Goal: Task Accomplishment & Management: Manage account settings

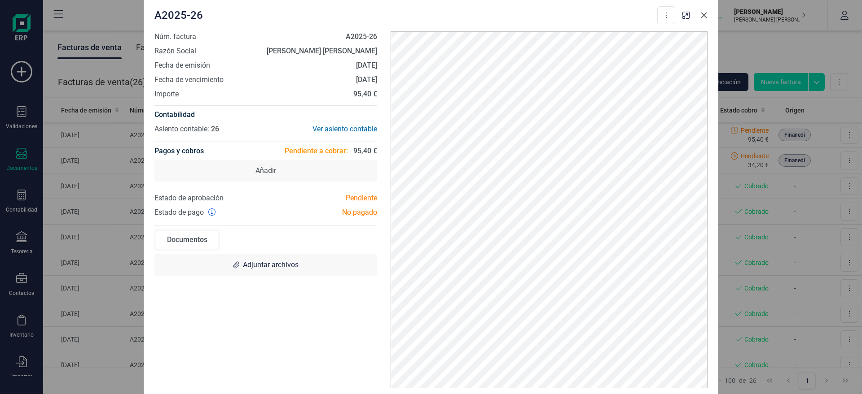
click at [700, 18] on button "Close" at bounding box center [703, 15] width 14 height 14
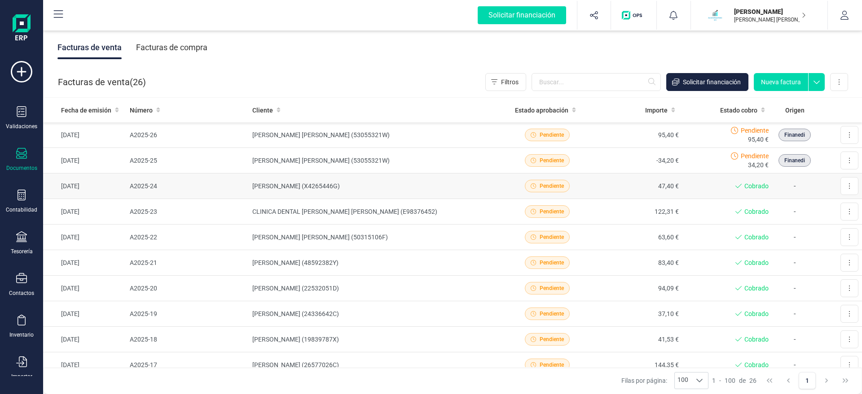
click at [313, 182] on td "[PERSON_NAME] (X4265446G)" at bounding box center [375, 187] width 253 height 26
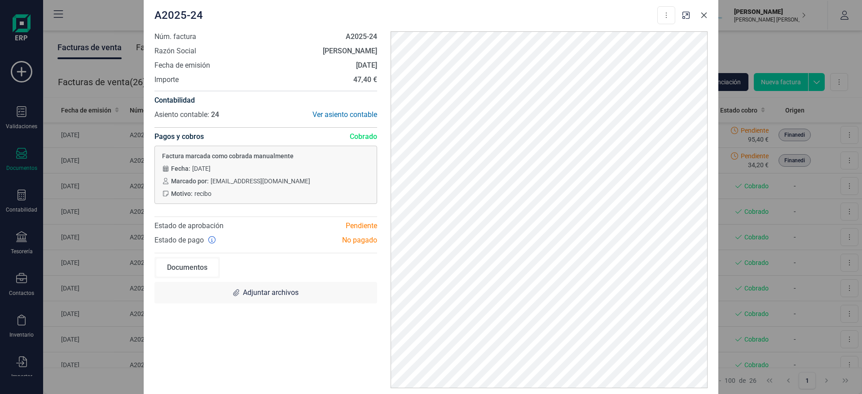
click at [701, 15] on icon "Close" at bounding box center [703, 15] width 7 height 7
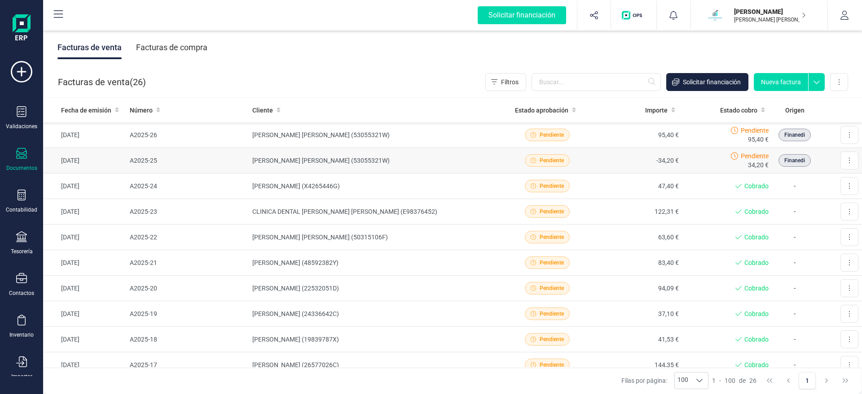
click at [431, 165] on td "[PERSON_NAME] [PERSON_NAME] (53055321W)" at bounding box center [375, 161] width 253 height 26
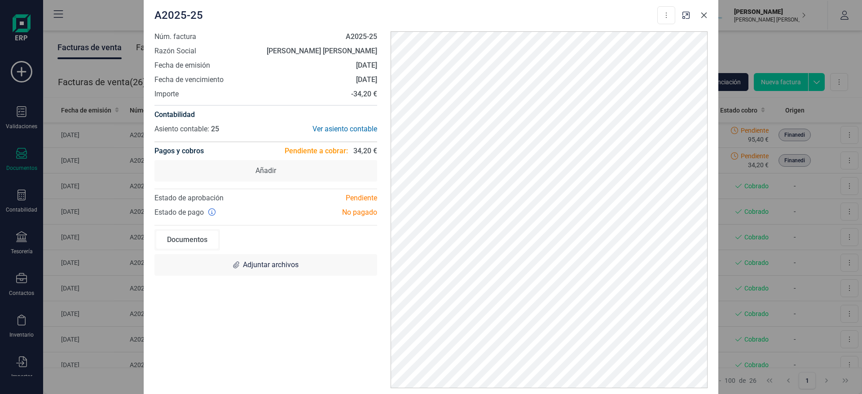
click at [701, 19] on button "Close" at bounding box center [703, 15] width 14 height 14
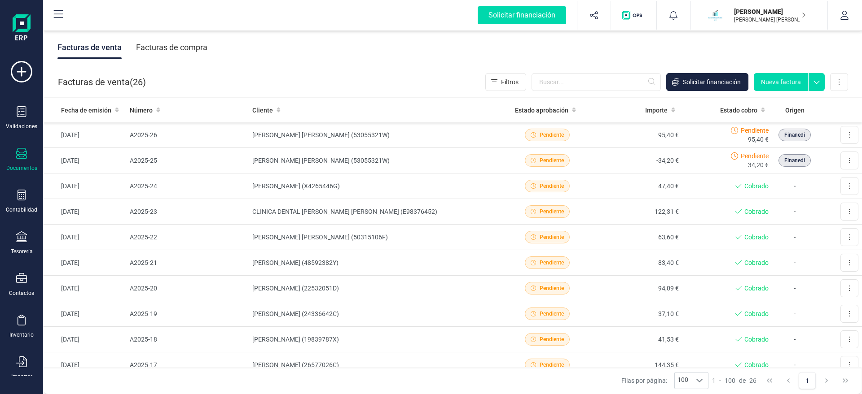
click at [17, 157] on icon at bounding box center [21, 153] width 11 height 11
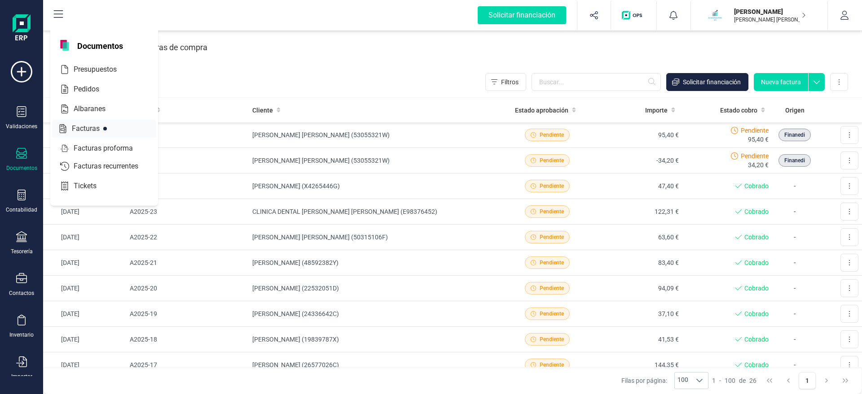
click at [95, 123] on span "Facturas" at bounding box center [92, 128] width 48 height 11
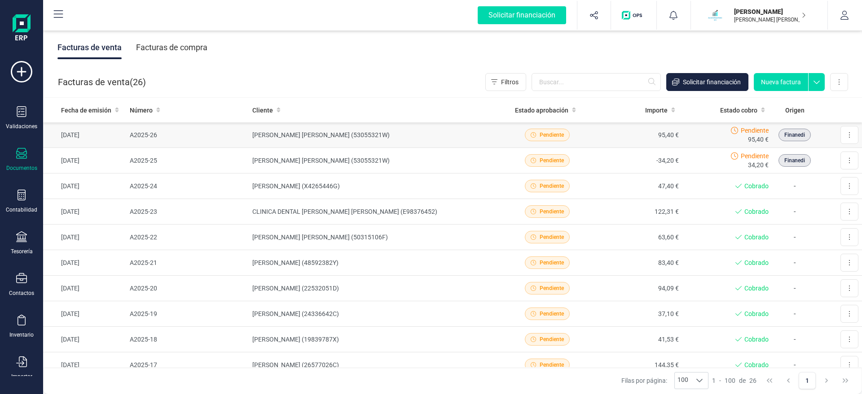
click at [437, 135] on td "[PERSON_NAME] [PERSON_NAME] (53055321W)" at bounding box center [375, 135] width 253 height 26
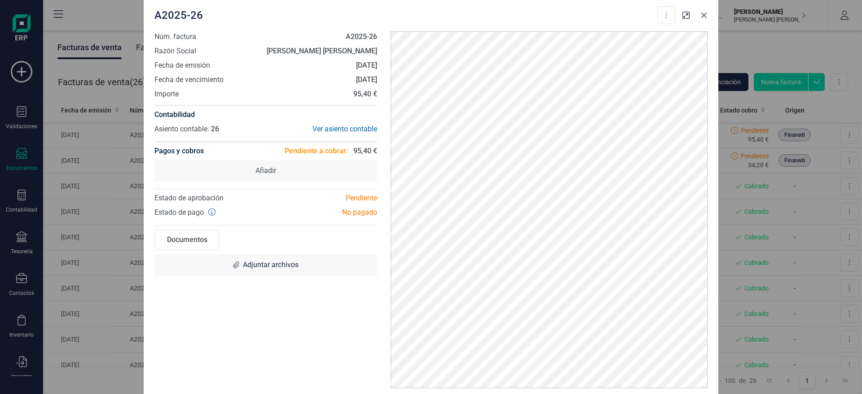
click at [704, 14] on icon "Close" at bounding box center [703, 15] width 7 height 7
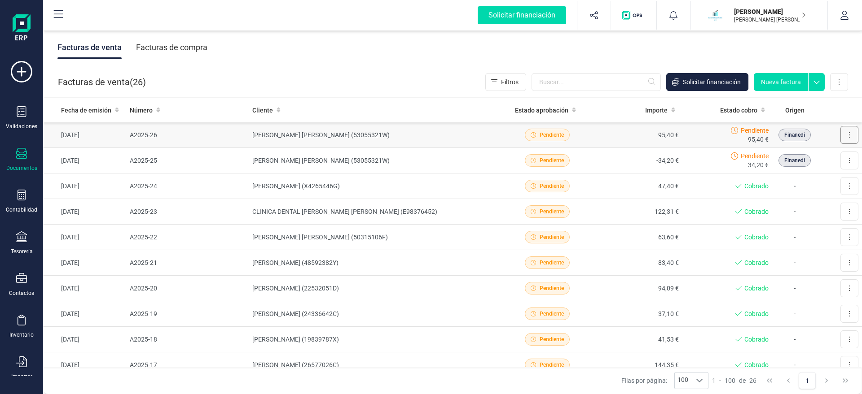
click at [845, 131] on button at bounding box center [849, 135] width 18 height 18
click at [831, 190] on span "Marcar como cobrada" at bounding box center [810, 193] width 62 height 9
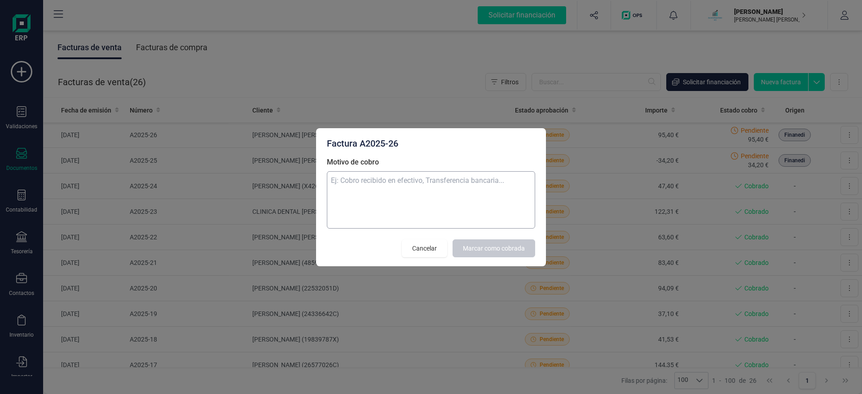
click at [397, 202] on textarea "Motivo de cobro" at bounding box center [431, 199] width 208 height 57
type textarea "ok"
click at [500, 252] on span "Marcar como cobrada" at bounding box center [494, 248] width 62 height 9
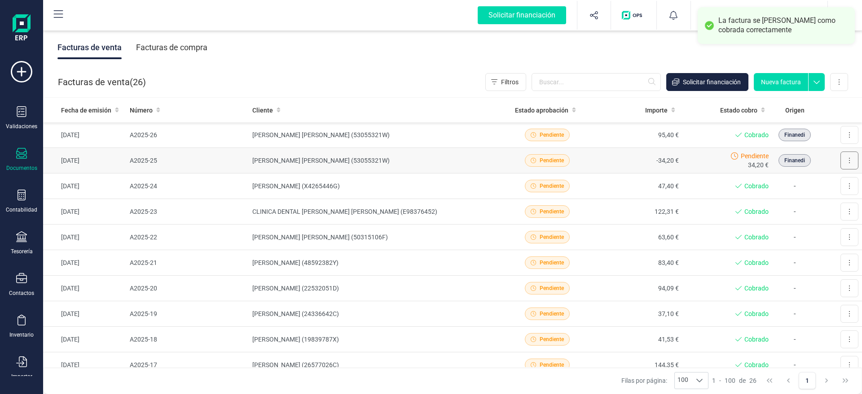
click at [849, 159] on icon at bounding box center [849, 160] width 2 height 7
click at [810, 224] on button "Marcar como cobrada" at bounding box center [810, 219] width 95 height 18
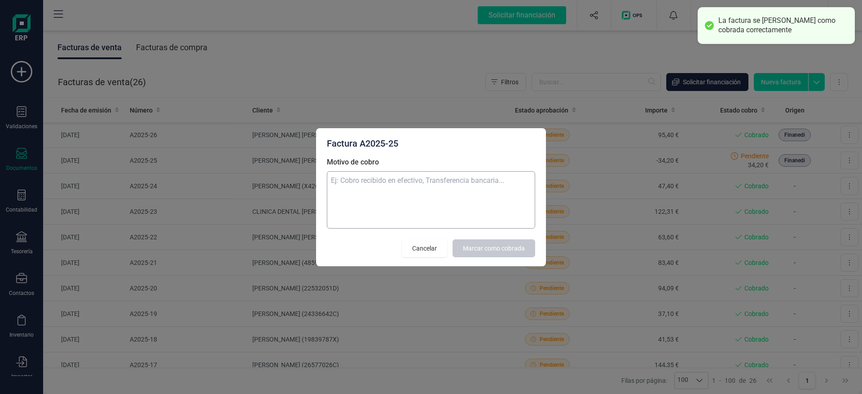
click at [440, 188] on textarea "Motivo de cobro" at bounding box center [431, 199] width 208 height 57
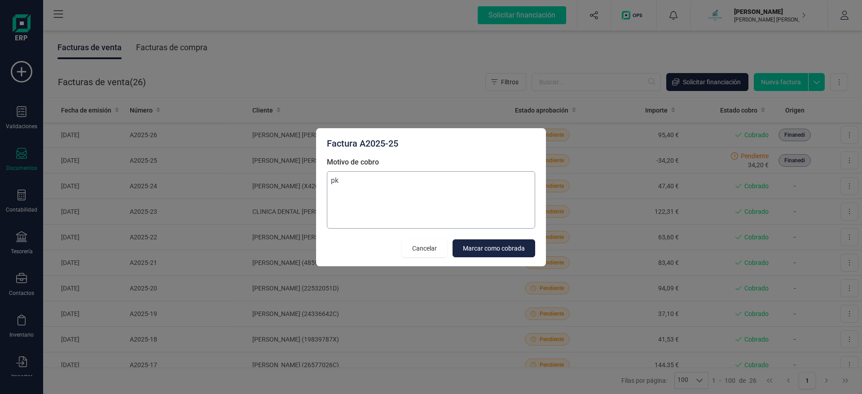
type textarea "p"
type textarea "ok"
click at [516, 244] on span "Marcar como cobrada" at bounding box center [494, 248] width 62 height 9
